Goal: Task Accomplishment & Management: Manage account settings

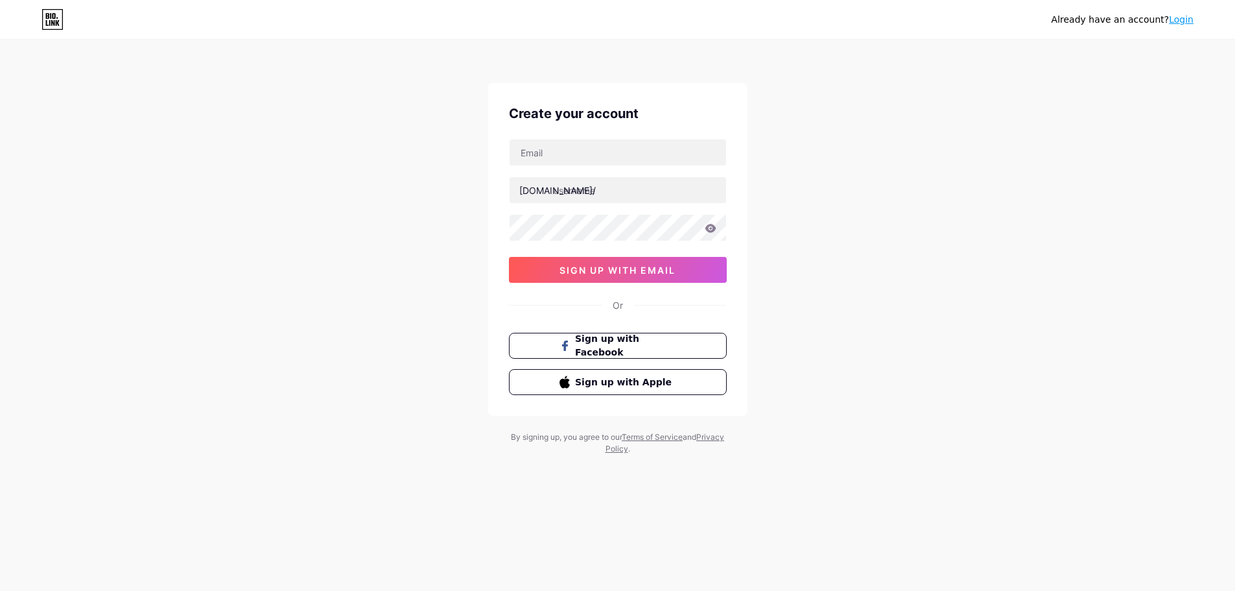
click at [1182, 14] on link "Login" at bounding box center [1181, 19] width 25 height 10
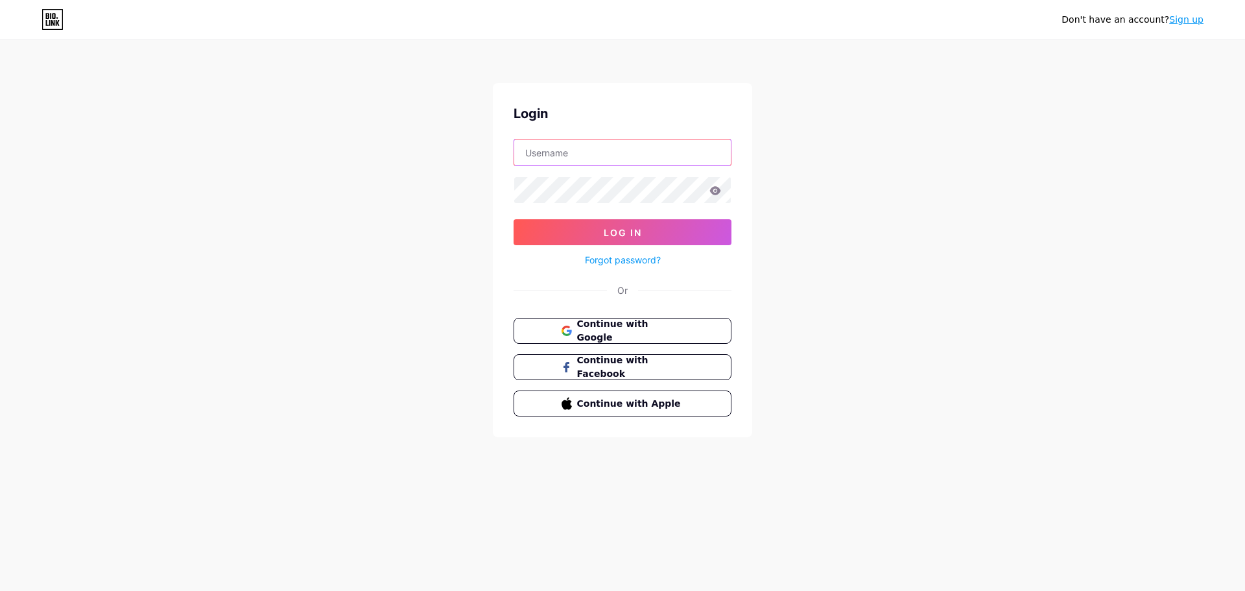
click at [597, 153] on input "text" at bounding box center [622, 152] width 217 height 26
type input "w2300k@gmail.com"
click at [615, 264] on link "Forgot password?" at bounding box center [623, 260] width 76 height 14
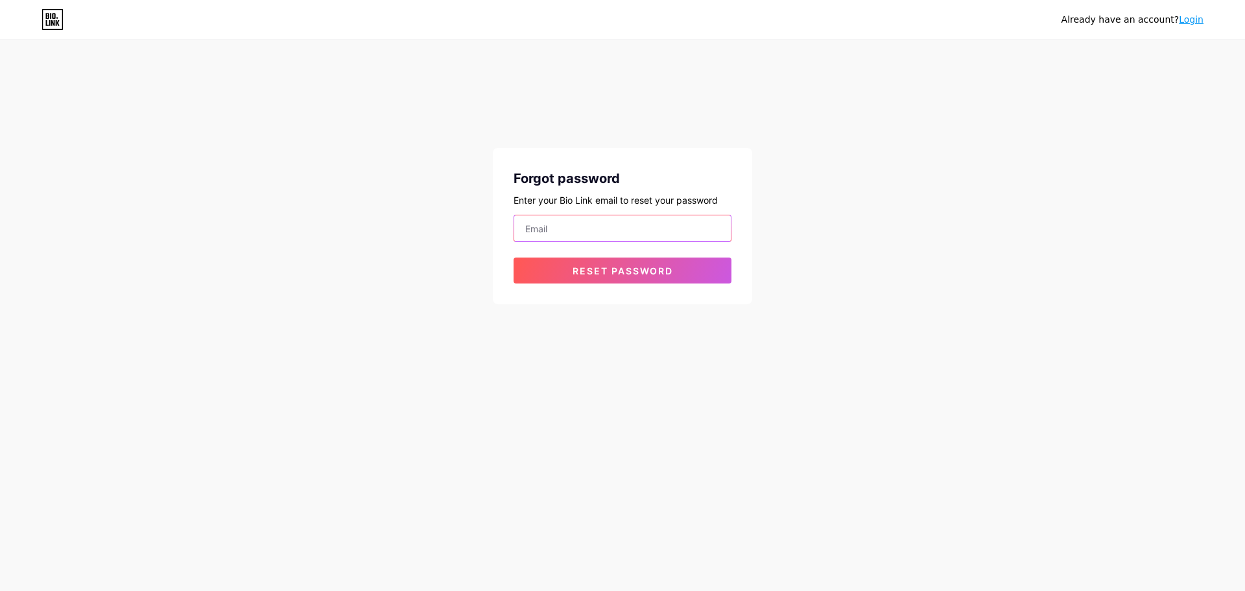
click at [580, 224] on input "email" at bounding box center [622, 228] width 217 height 26
type input "w2300k@gmail.com"
click at [628, 268] on span "Reset password" at bounding box center [622, 270] width 100 height 11
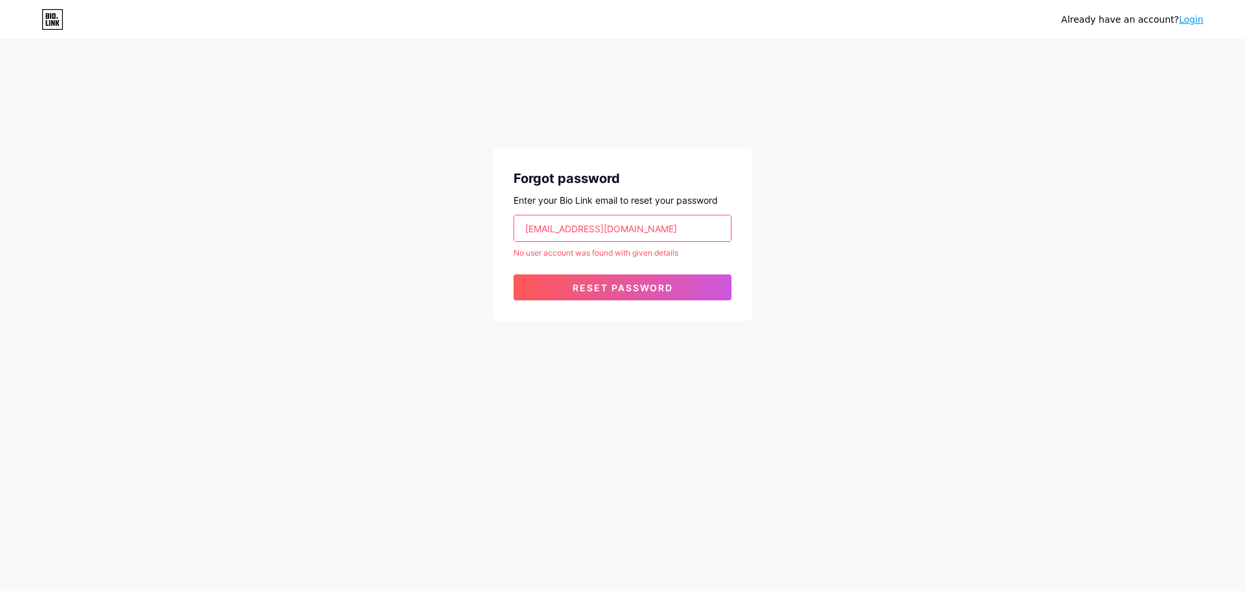
click at [617, 228] on input "w2300k@gmail.com" at bounding box center [622, 228] width 217 height 26
click at [617, 228] on input "email" at bounding box center [622, 228] width 217 height 26
type input "[EMAIL_ADDRESS][DOMAIN_NAME]"
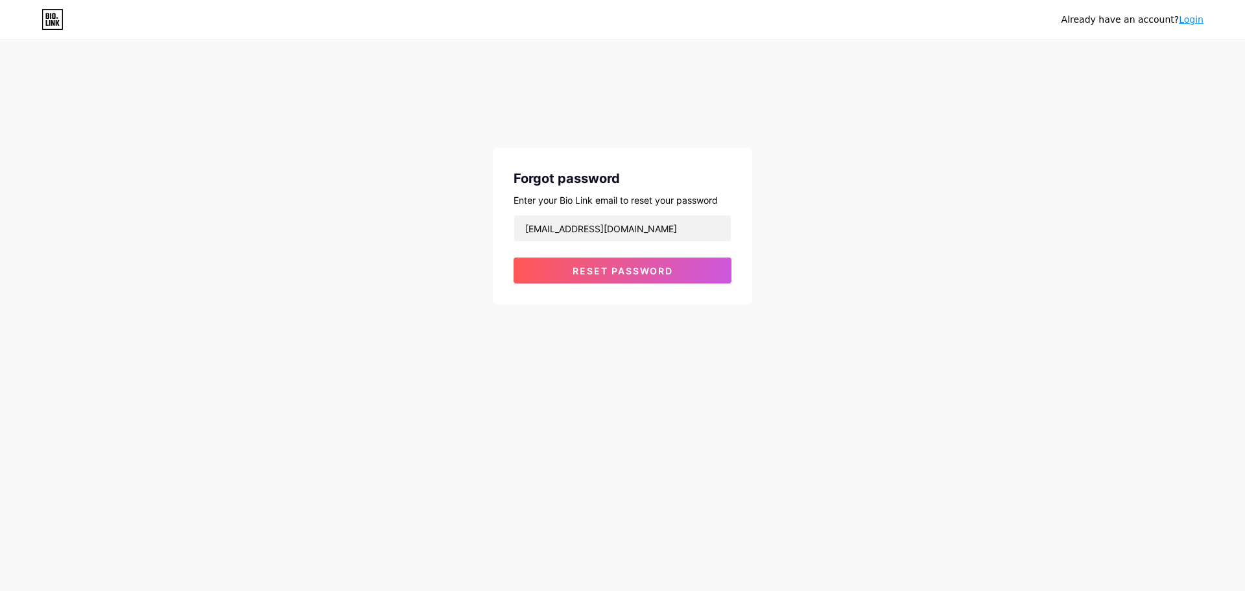
click at [619, 283] on div "Forgot password Enter your Bio Link email to reset your password w2300j@gmail.c…" at bounding box center [622, 226] width 259 height 156
click at [608, 264] on button "Reset password" at bounding box center [622, 270] width 218 height 26
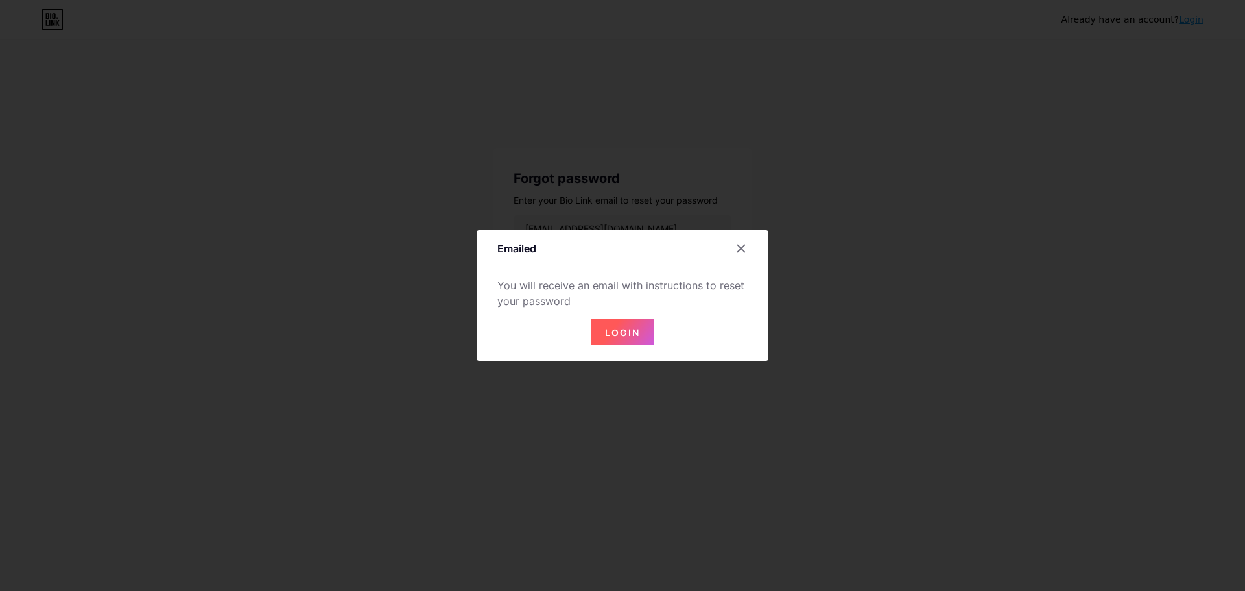
click at [621, 324] on button "Login" at bounding box center [622, 332] width 62 height 26
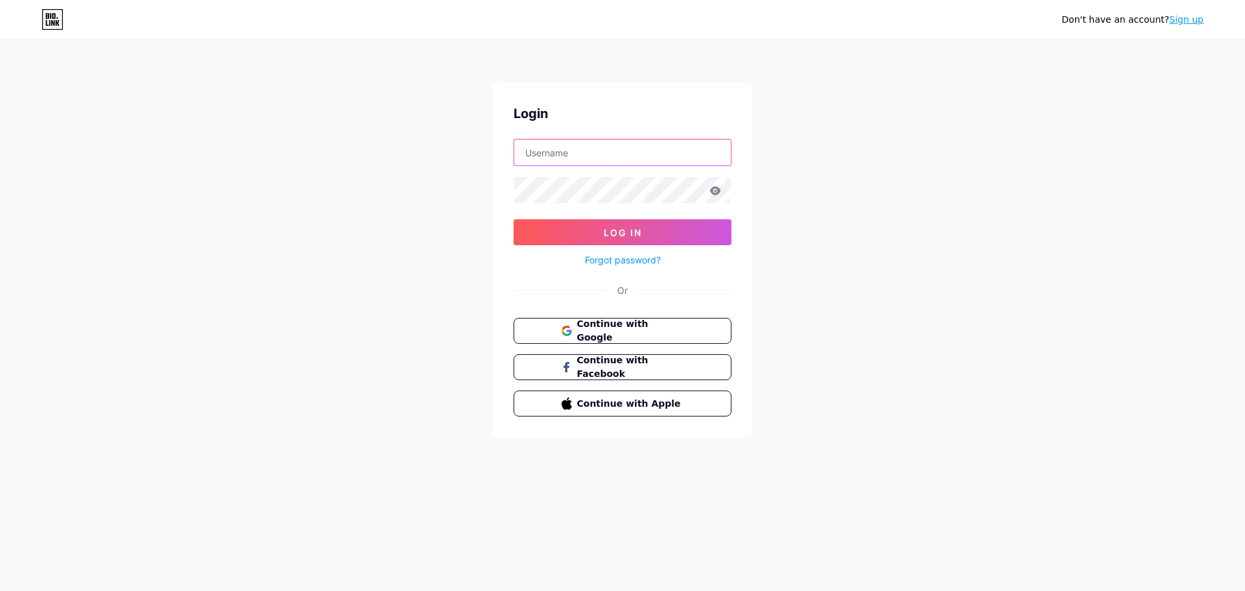
click at [604, 145] on input "text" at bounding box center [622, 152] width 217 height 26
type input "[EMAIL_ADDRESS][DOMAIN_NAME]"
click at [626, 222] on button "Log In" at bounding box center [622, 232] width 218 height 26
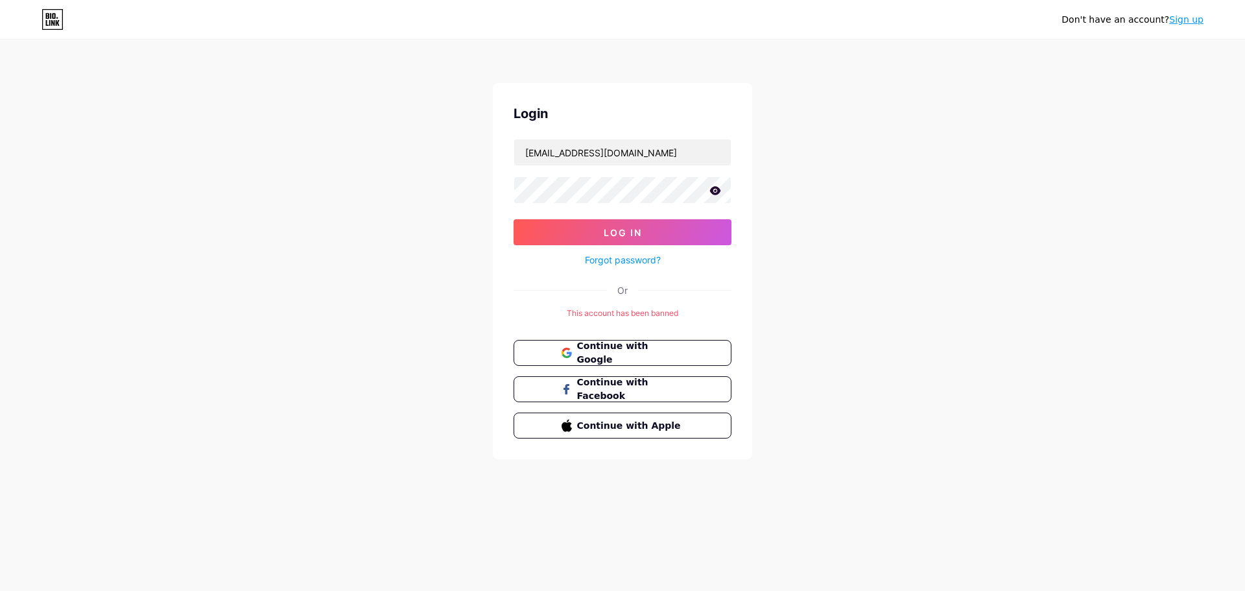
click at [646, 317] on div "This account has been banned" at bounding box center [622, 313] width 218 height 12
click at [644, 311] on div "This account has been banned" at bounding box center [622, 313] width 218 height 12
